Goal: Task Accomplishment & Management: Complete application form

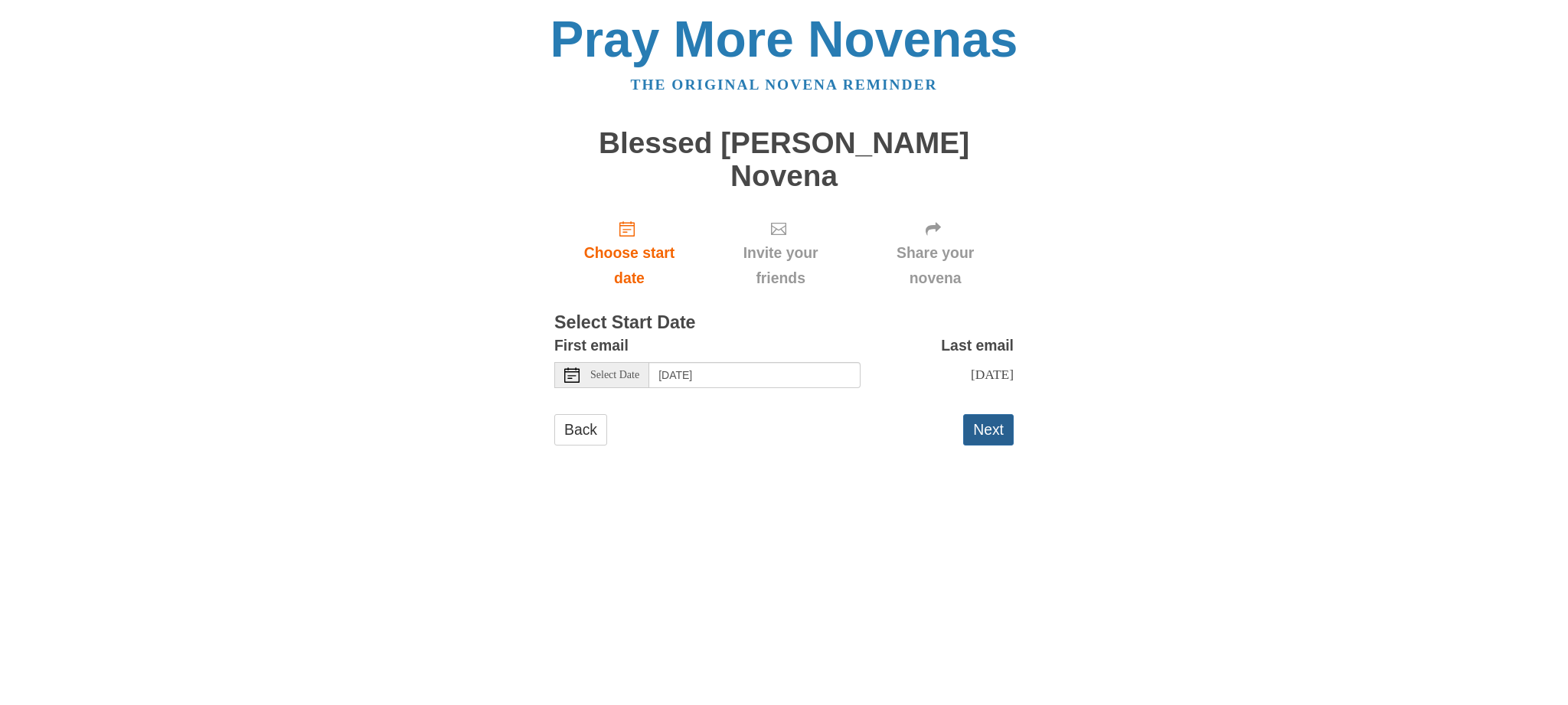
click at [987, 414] on button "Next" at bounding box center [988, 430] width 50 height 32
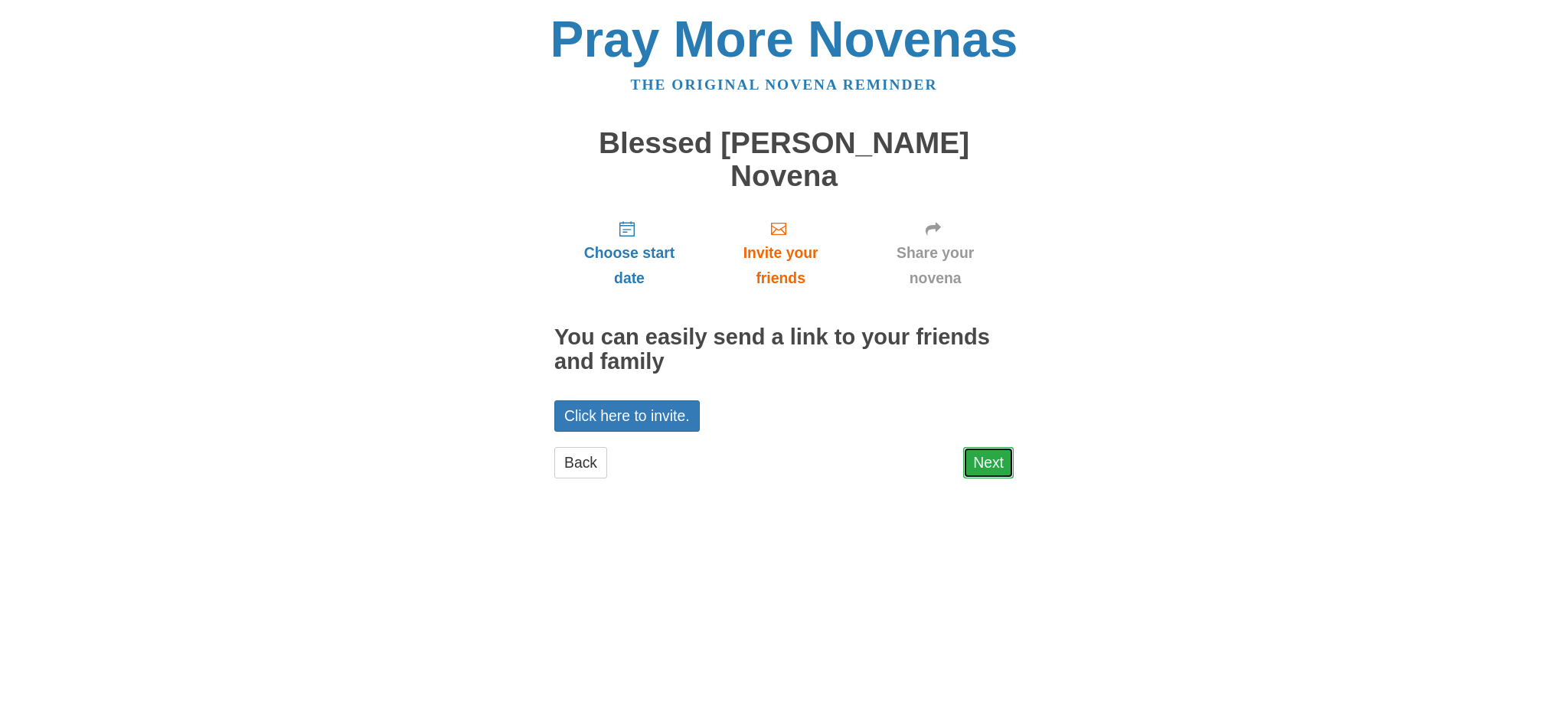
click at [990, 447] on link "Next" at bounding box center [988, 463] width 50 height 32
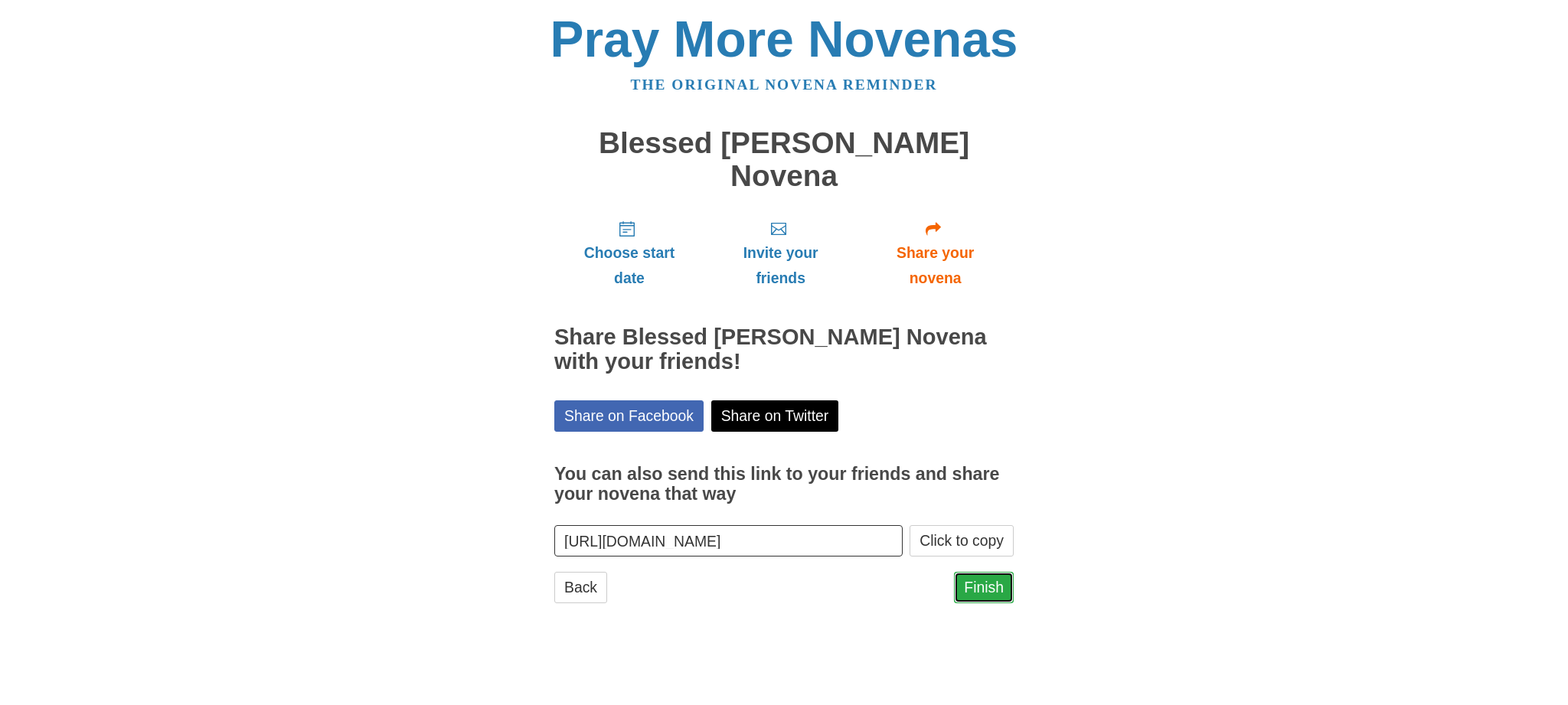
click at [981, 572] on link "Finish" at bounding box center [983, 588] width 59 height 32
